Goal: Find specific page/section: Find specific page/section

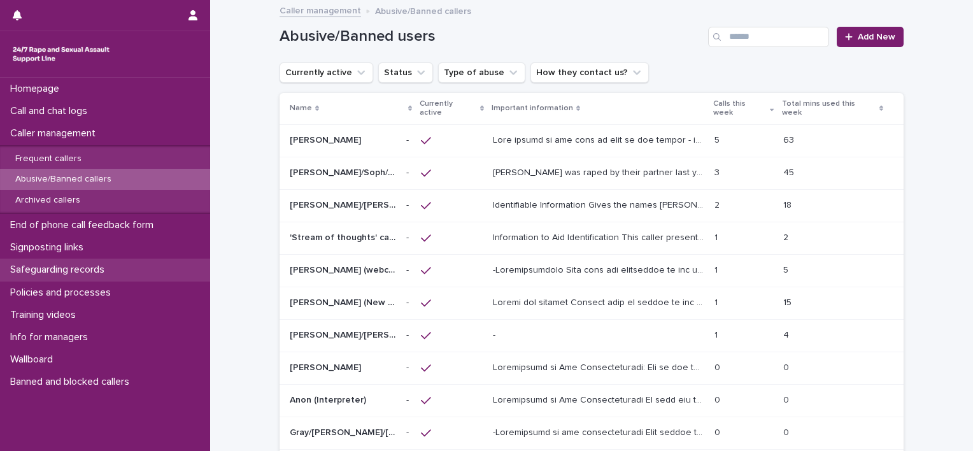
click at [62, 273] on p "Safeguarding records" at bounding box center [60, 270] width 110 height 12
